Goal: Find specific page/section: Find specific page/section

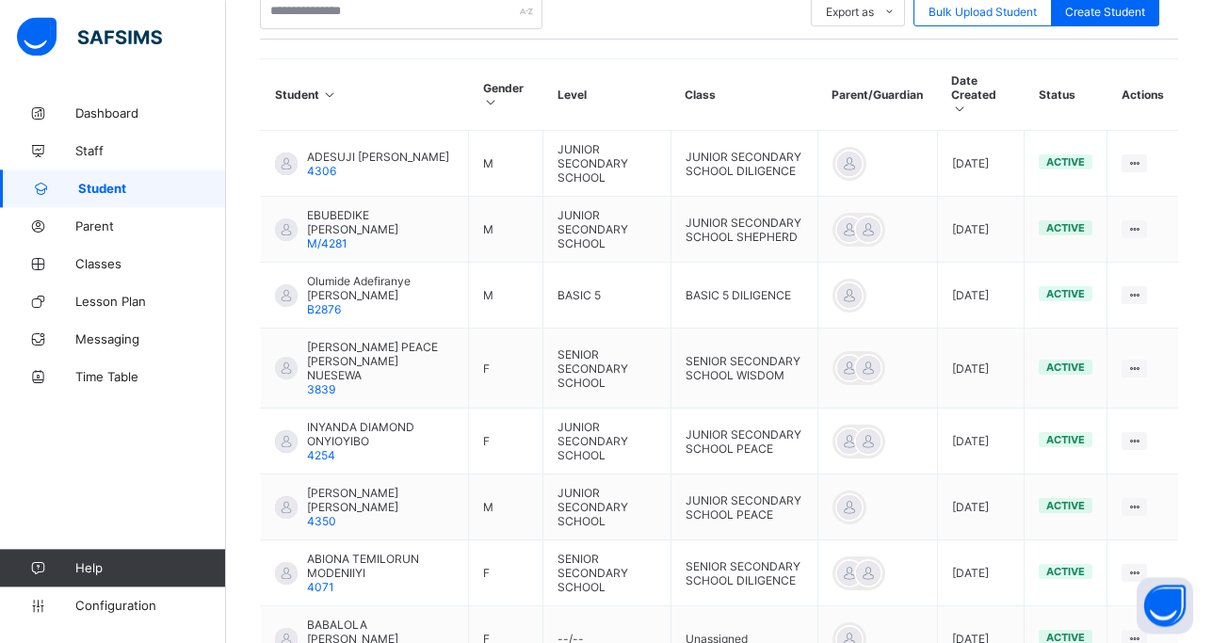
scroll to position [406, 0]
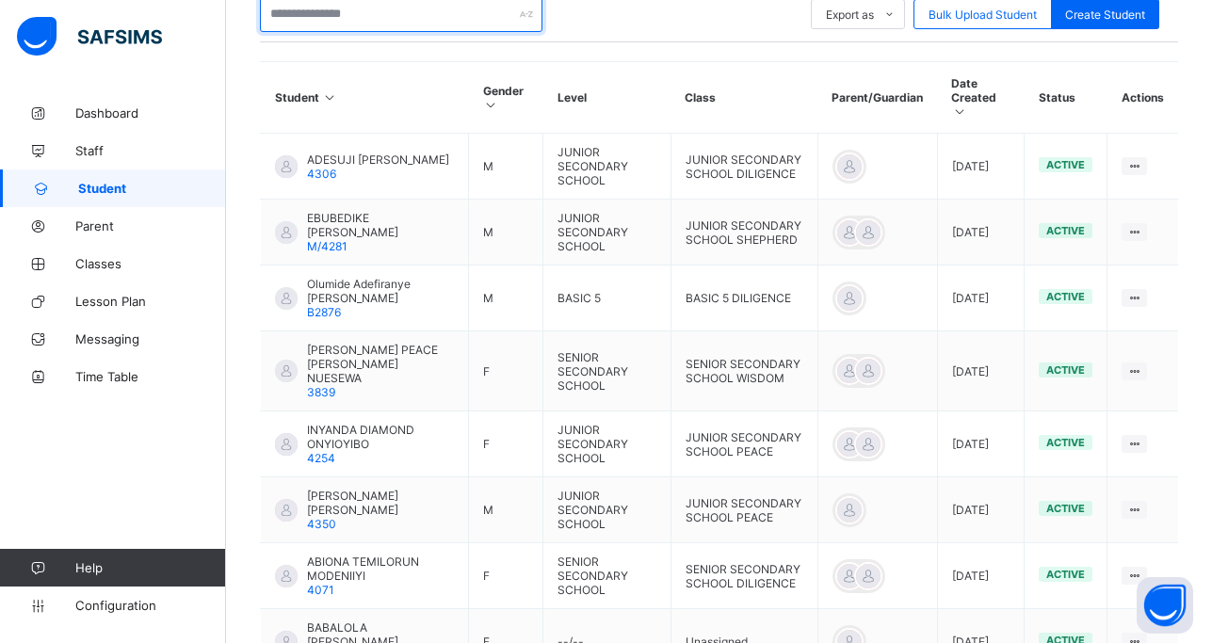
click at [306, 12] on input "text" at bounding box center [401, 14] width 282 height 36
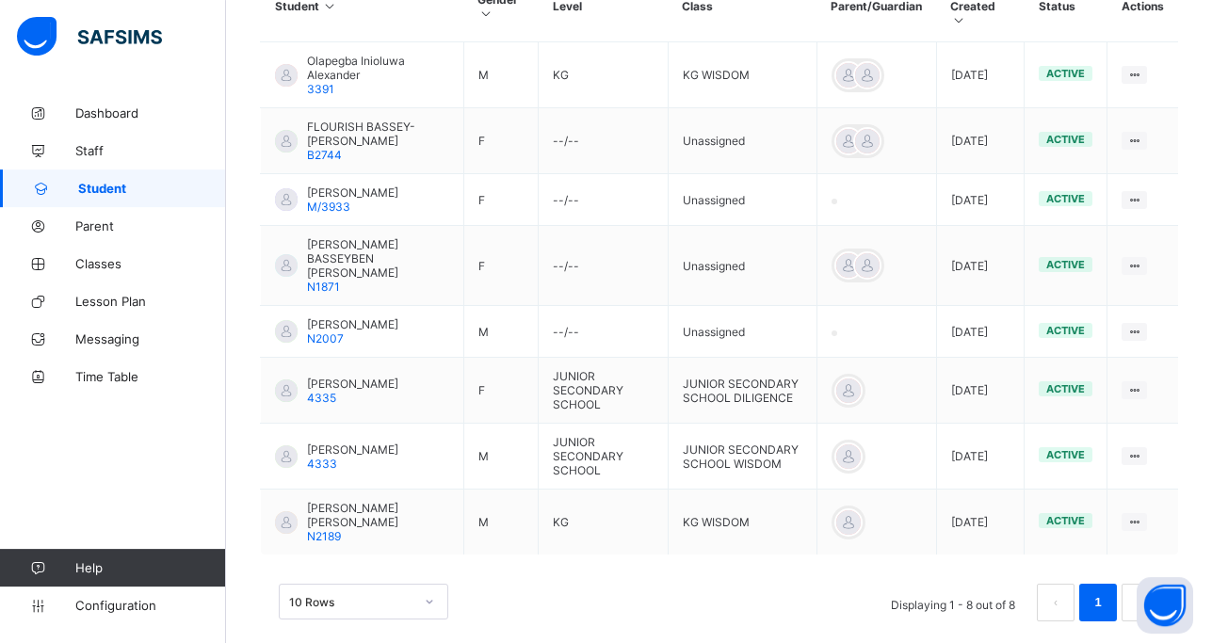
scroll to position [522, 0]
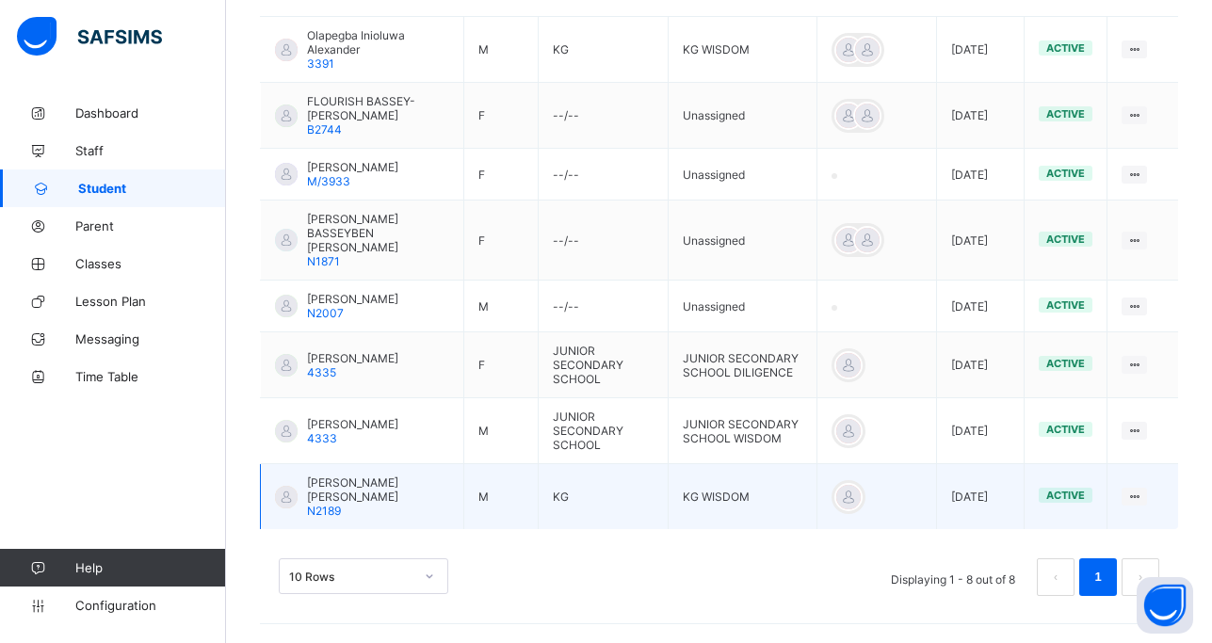
type input "****"
click at [349, 498] on span "[PERSON_NAME] [PERSON_NAME]" at bounding box center [378, 489] width 142 height 28
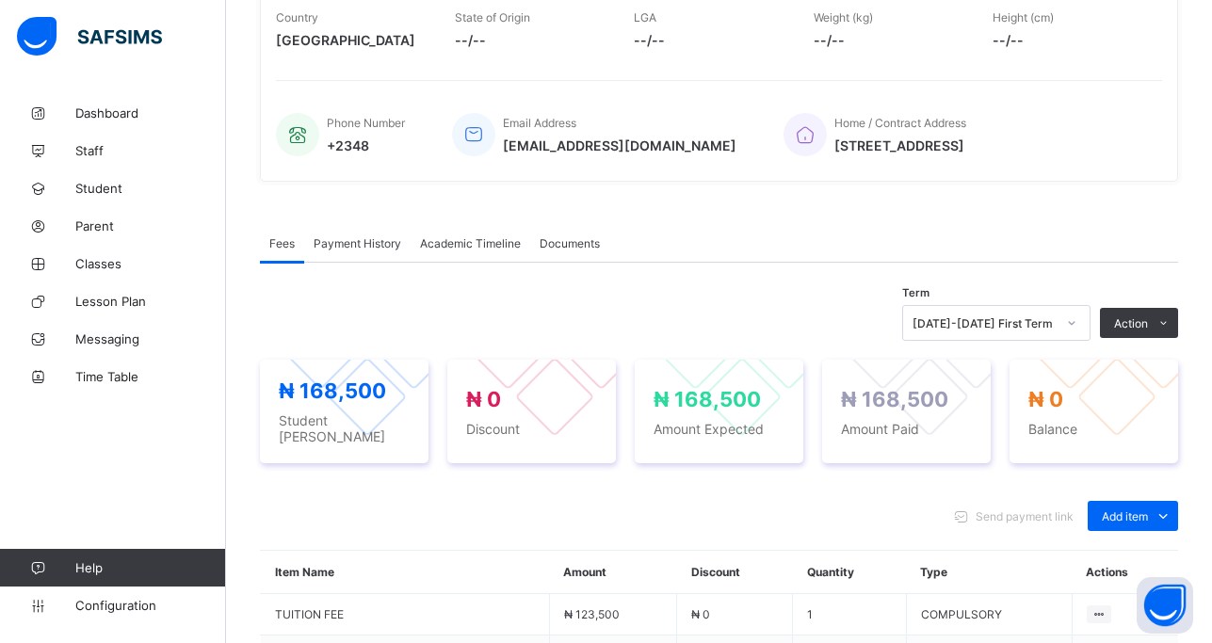
scroll to position [617, 0]
